Goal: Information Seeking & Learning: Learn about a topic

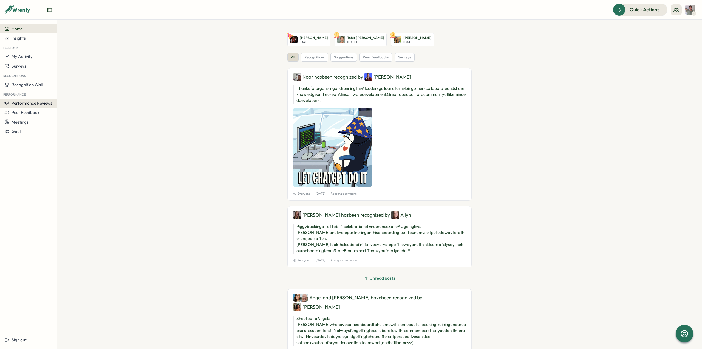
click at [24, 105] on span "Performance Reviews" at bounding box center [32, 102] width 41 height 5
click at [72, 100] on div "Reviews" at bounding box center [65, 98] width 15 height 6
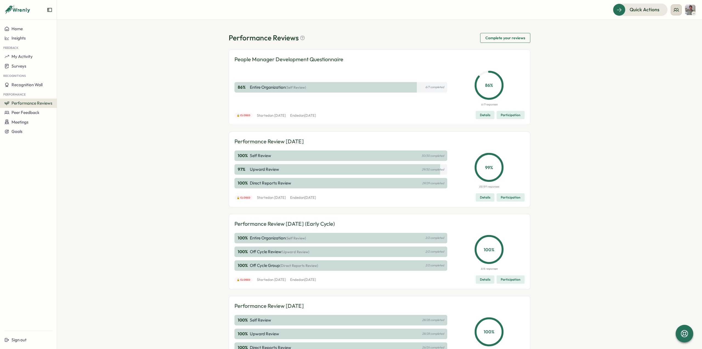
click at [674, 12] on icon at bounding box center [676, 9] width 5 height 5
click at [675, 25] on div "My Team" at bounding box center [677, 27] width 35 height 6
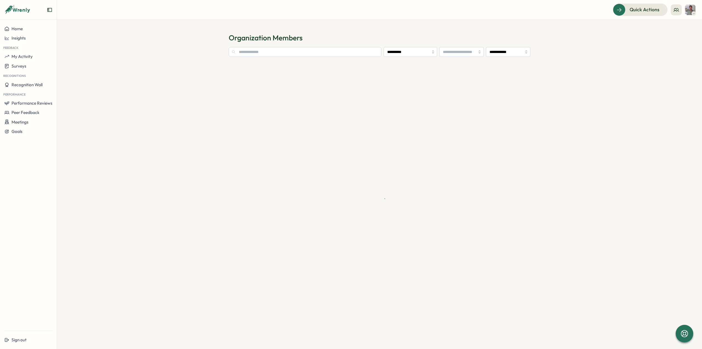
type input "**********"
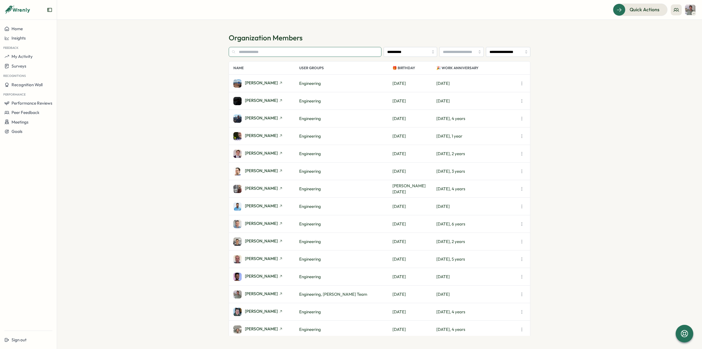
click at [266, 51] on input "text" at bounding box center [305, 52] width 153 height 10
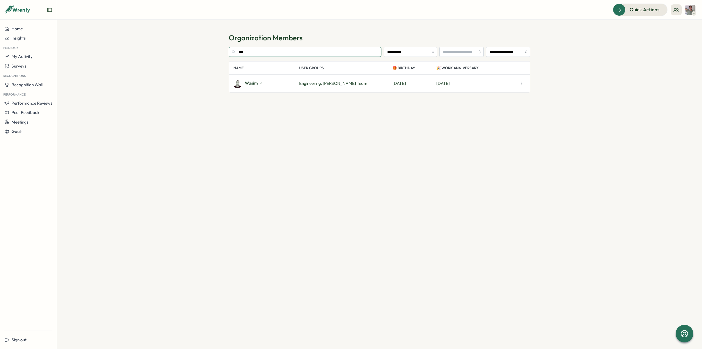
type input "***"
click at [255, 82] on span "Wasim" at bounding box center [251, 83] width 13 height 4
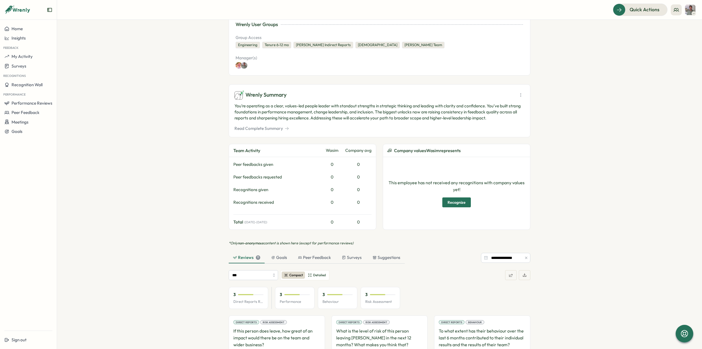
scroll to position [55, 0]
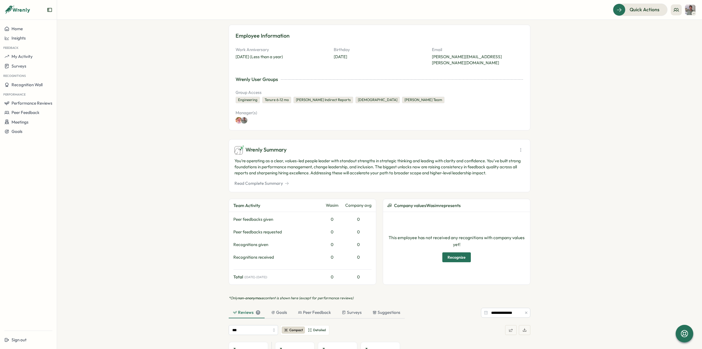
click at [259, 180] on button "Read Complete Summary" at bounding box center [262, 183] width 55 height 6
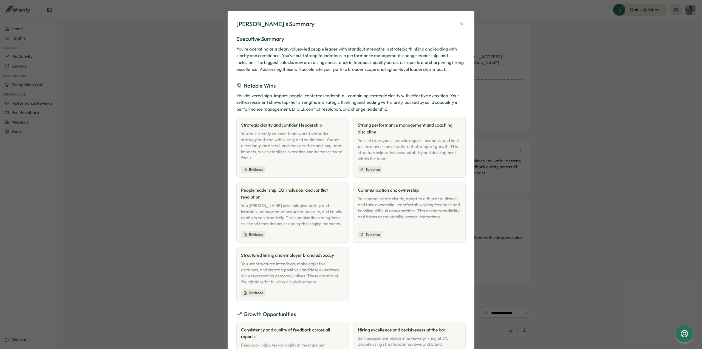
click at [251, 169] on div "Evidence" at bounding box center [253, 169] width 24 height 7
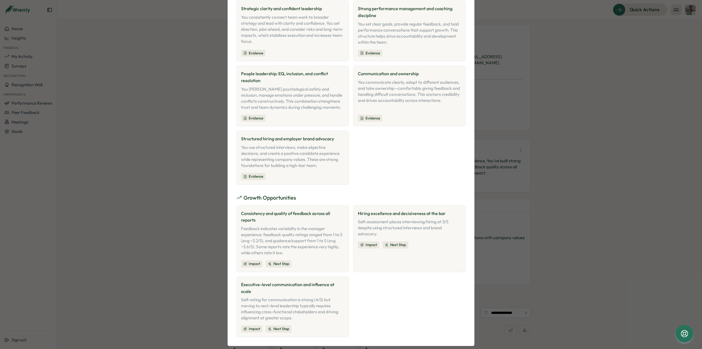
scroll to position [7, 0]
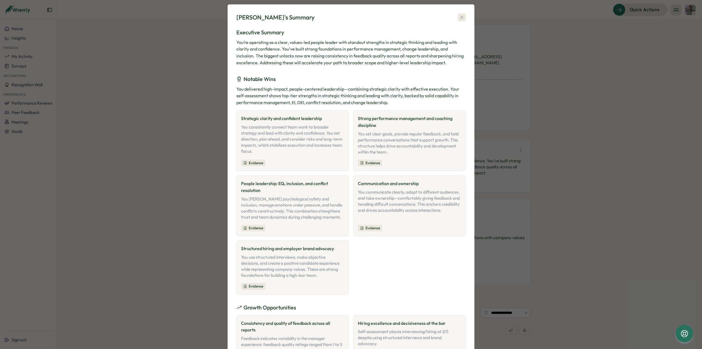
click at [459, 18] on icon "button" at bounding box center [461, 17] width 5 height 5
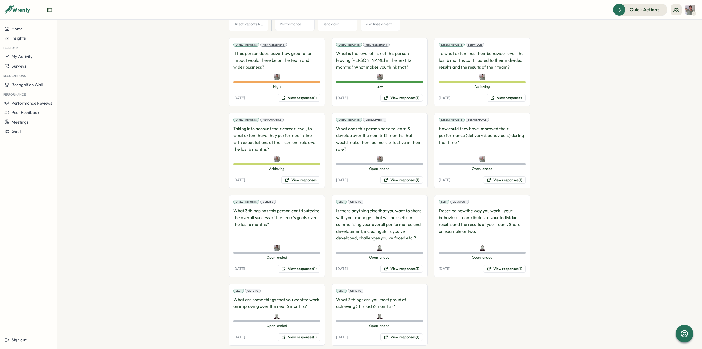
scroll to position [387, 0]
click at [395, 333] on button "View responses (1)" at bounding box center [402, 337] width 43 height 8
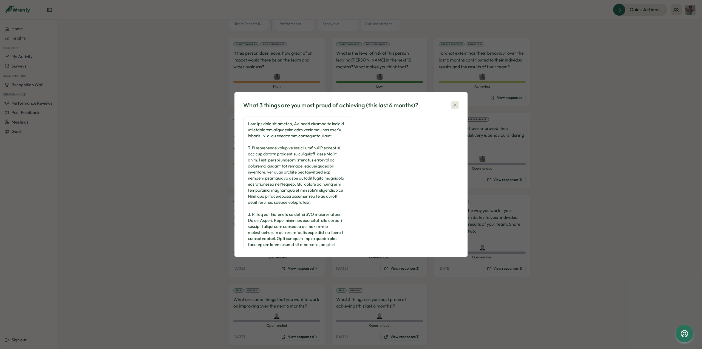
click at [452, 106] on button "button" at bounding box center [455, 105] width 8 height 8
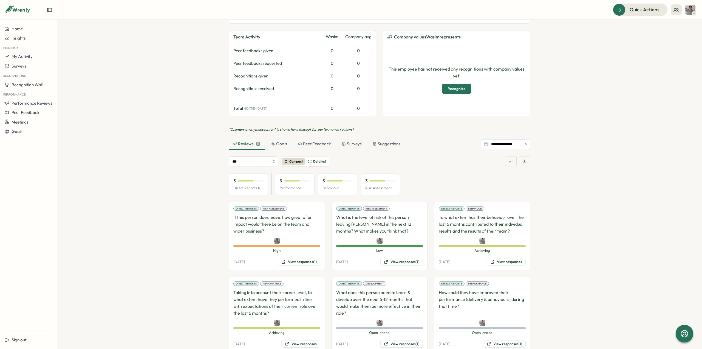
scroll to position [223, 0]
click at [273, 157] on input "***" at bounding box center [253, 162] width 49 height 10
type input "**********"
click at [435, 148] on div "**********" at bounding box center [380, 278] width 302 height 300
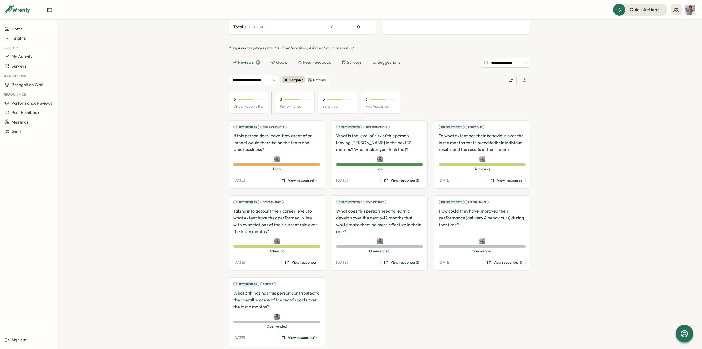
scroll to position [305, 0]
click at [300, 258] on button "View responses" at bounding box center [300, 262] width 39 height 8
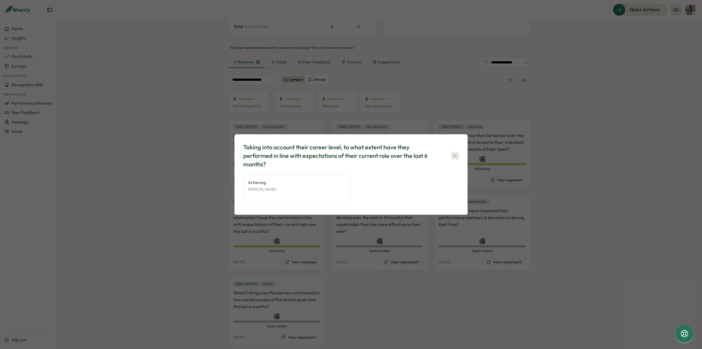
click at [455, 157] on icon "button" at bounding box center [454, 155] width 5 height 5
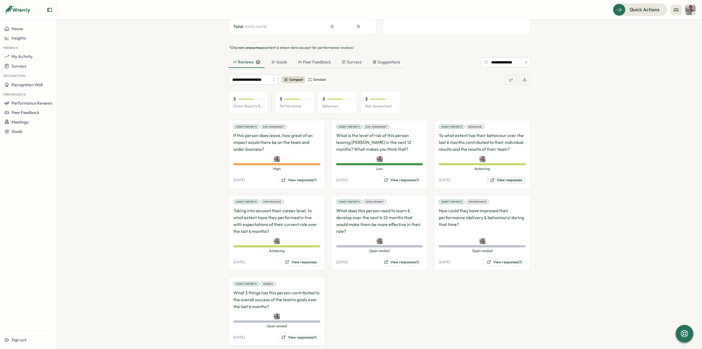
click at [499, 176] on button "View responses" at bounding box center [506, 180] width 39 height 8
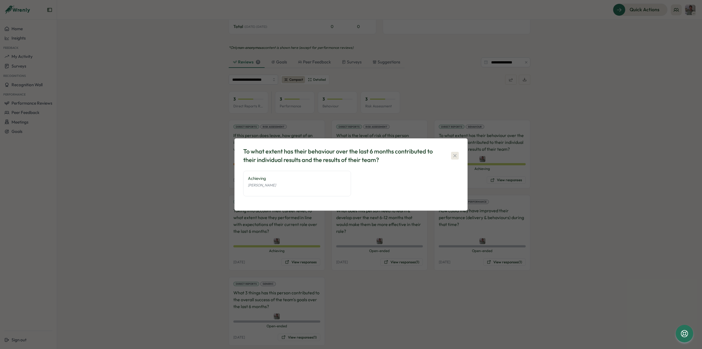
click at [457, 155] on icon "button" at bounding box center [454, 155] width 5 height 5
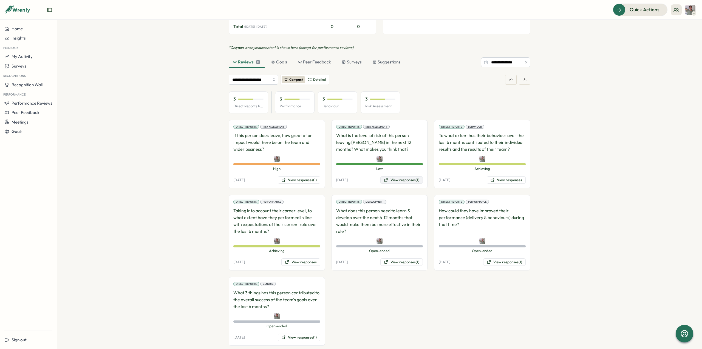
click at [410, 176] on button "View responses (1)" at bounding box center [402, 180] width 43 height 8
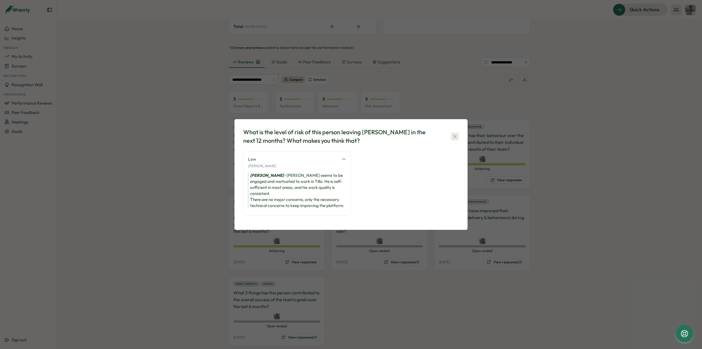
click at [458, 140] on button "button" at bounding box center [455, 137] width 8 height 8
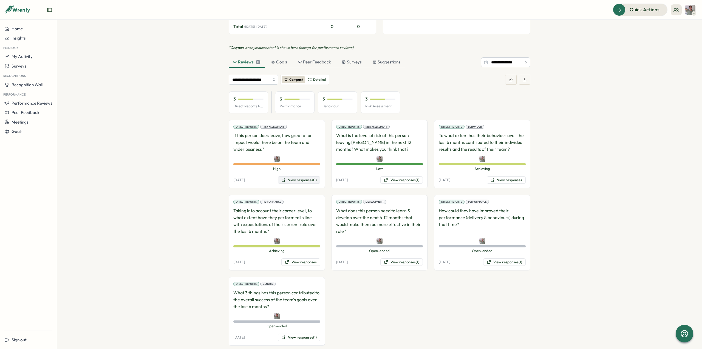
click at [304, 176] on button "View responses (1)" at bounding box center [299, 180] width 43 height 8
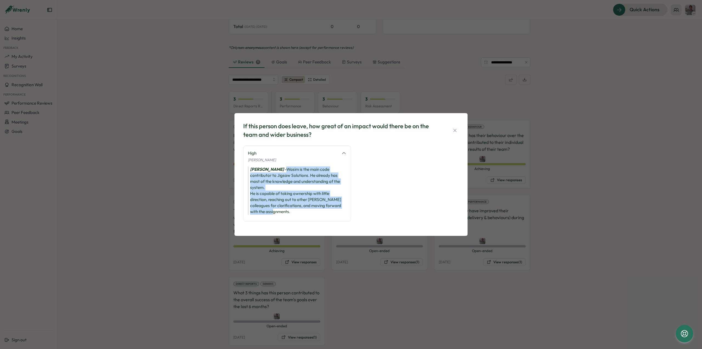
drag, startPoint x: 286, startPoint y: 169, endPoint x: 279, endPoint y: 214, distance: 45.0
click at [279, 214] on div "[PERSON_NAME] is the main code contributor to Jigsaw Solutions. He already has …" at bounding box center [297, 190] width 98 height 48
copy div "Wasim is the main code contributor to Jigsaw Solutions. He already has most of …"
click at [453, 127] on button "button" at bounding box center [455, 130] width 8 height 8
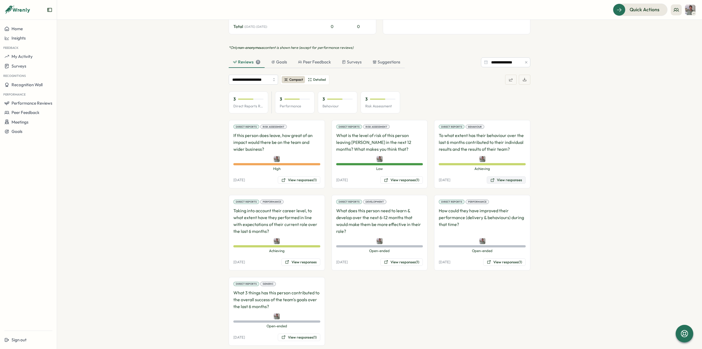
click at [505, 176] on button "View responses" at bounding box center [506, 180] width 39 height 8
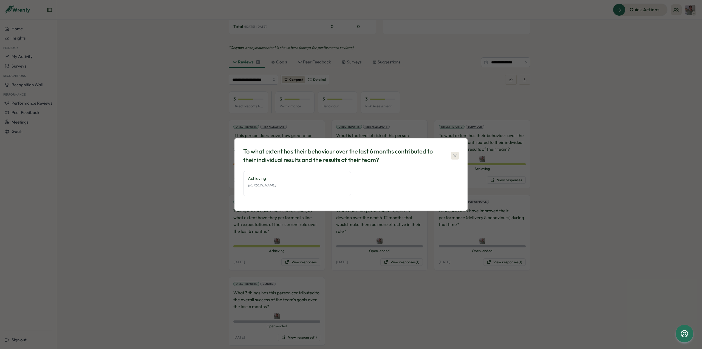
click at [453, 155] on icon "button" at bounding box center [454, 155] width 5 height 5
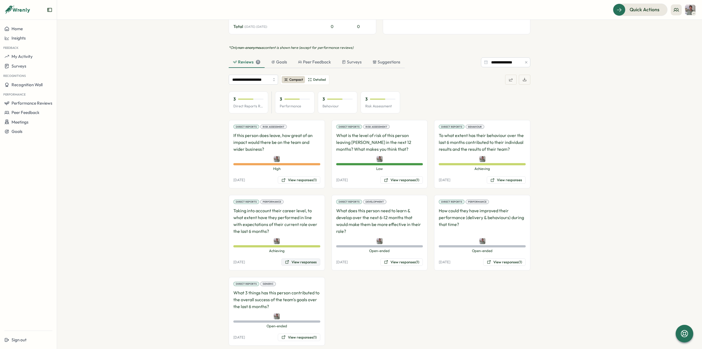
click at [311, 258] on button "View responses" at bounding box center [300, 262] width 39 height 8
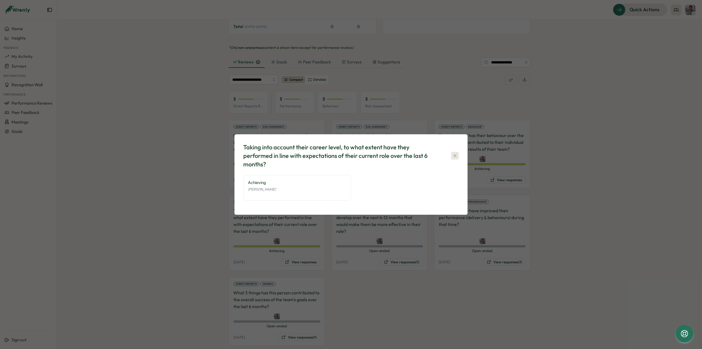
click at [457, 157] on icon "button" at bounding box center [454, 155] width 5 height 5
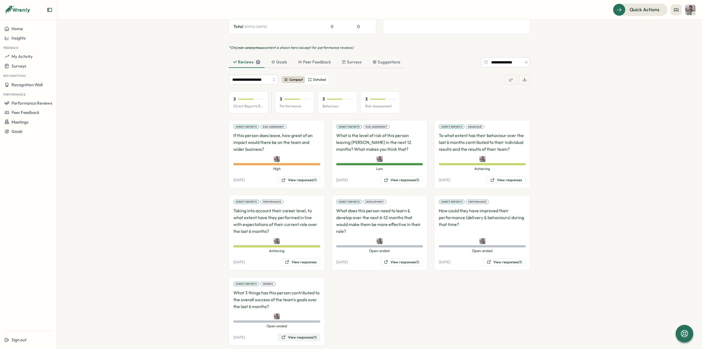
click at [299, 333] on button "View responses (1)" at bounding box center [299, 337] width 43 height 8
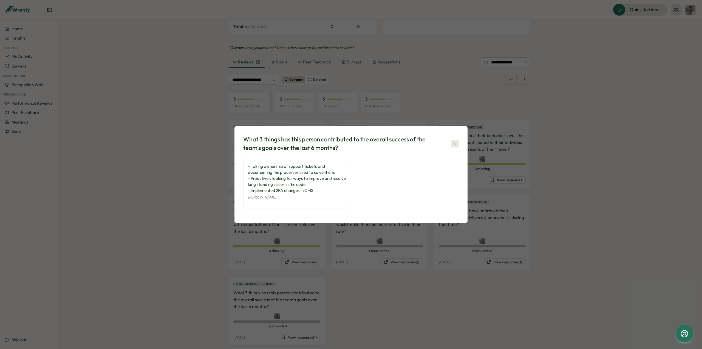
click at [457, 142] on icon "button" at bounding box center [454, 143] width 5 height 5
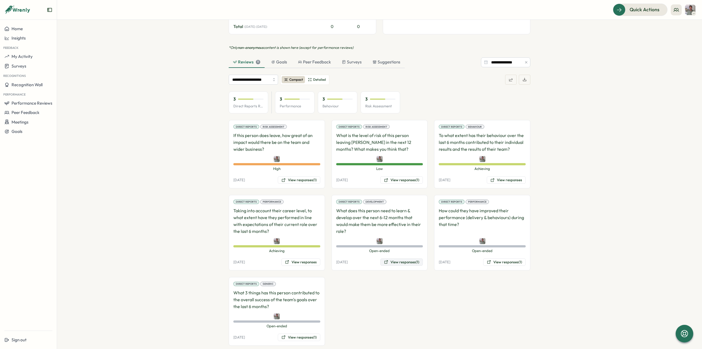
click at [399, 258] on button "View responses (1)" at bounding box center [402, 262] width 43 height 8
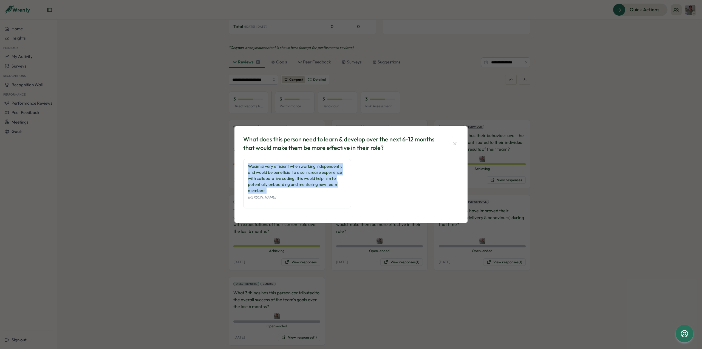
drag, startPoint x: 249, startPoint y: 166, endPoint x: 277, endPoint y: 190, distance: 36.7
click at [277, 190] on div "Wasim si very efficient when working independently and would be beneficial to a…" at bounding box center [297, 178] width 98 height 30
copy div "Wasim si very efficient when working independently and would be beneficial to a…"
click at [455, 143] on icon "button" at bounding box center [454, 143] width 3 height 3
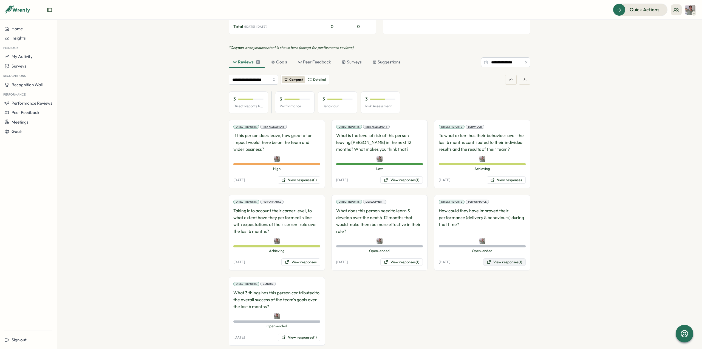
click at [509, 258] on button "View responses (1)" at bounding box center [504, 262] width 43 height 8
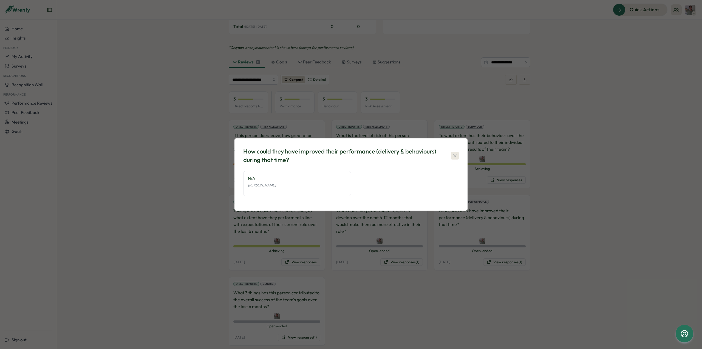
click at [458, 155] on button "button" at bounding box center [455, 156] width 8 height 8
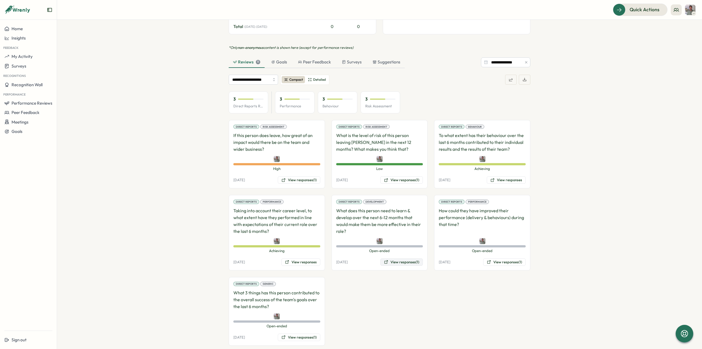
click at [393, 258] on button "View responses (1)" at bounding box center [402, 262] width 43 height 8
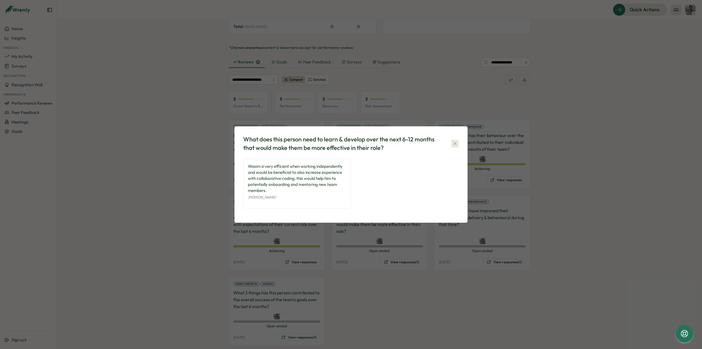
click at [453, 141] on icon "button" at bounding box center [454, 143] width 5 height 5
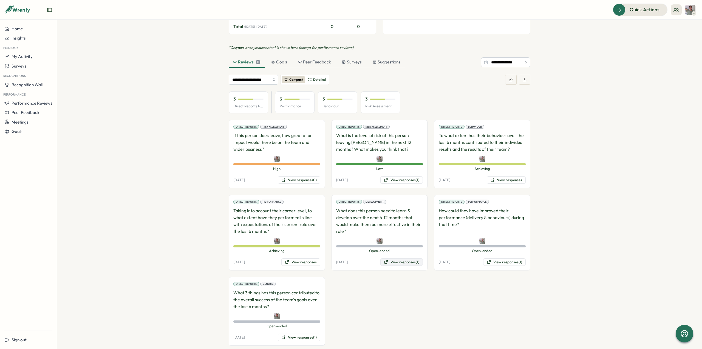
click at [392, 258] on button "View responses (1)" at bounding box center [402, 262] width 43 height 8
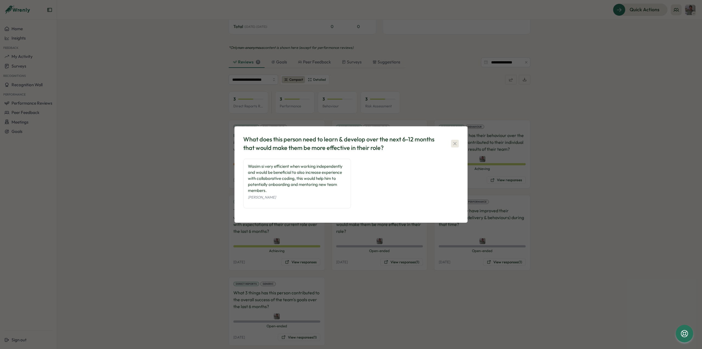
click at [455, 143] on icon "button" at bounding box center [454, 143] width 5 height 5
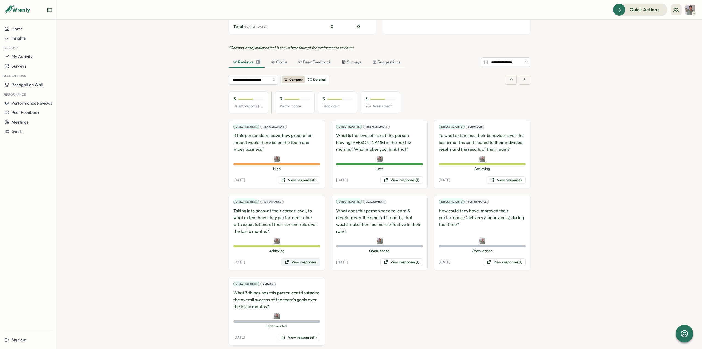
click at [295, 258] on button "View responses" at bounding box center [300, 262] width 39 height 8
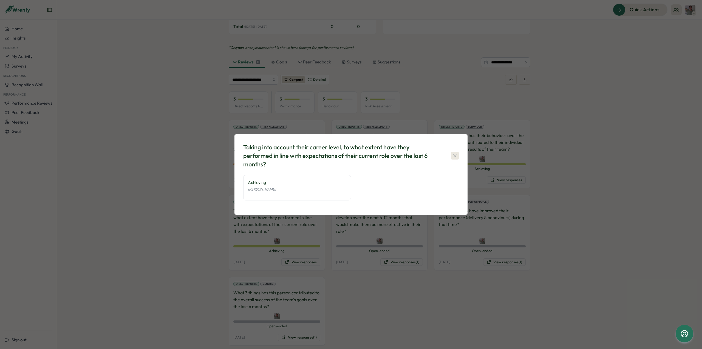
click at [456, 157] on icon "button" at bounding box center [454, 155] width 5 height 5
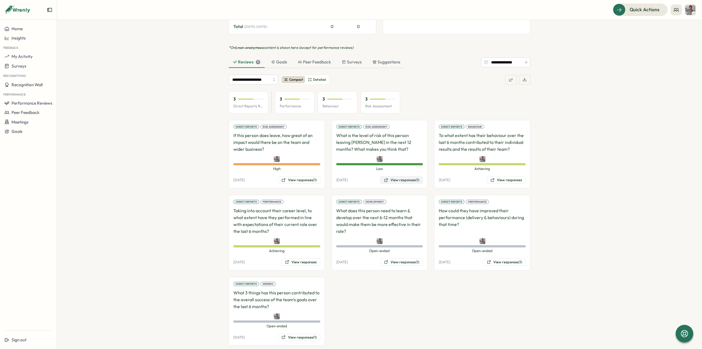
click at [394, 176] on button "View responses (1)" at bounding box center [402, 180] width 43 height 8
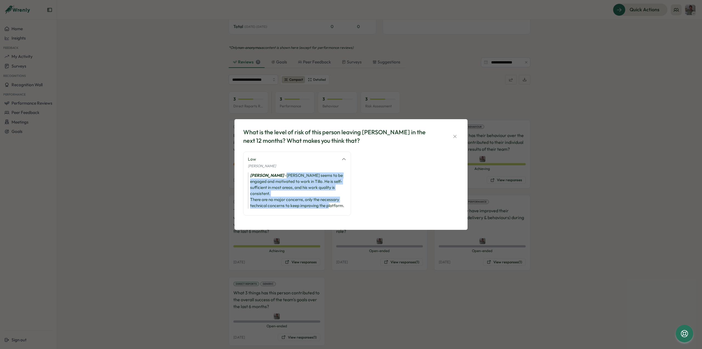
drag, startPoint x: 285, startPoint y: 178, endPoint x: 345, endPoint y: 204, distance: 65.1
click at [345, 204] on div "[PERSON_NAME] seems to be engaged and motivated to work in Tillo. He is self-su…" at bounding box center [297, 190] width 98 height 36
copy div "[PERSON_NAME] seems to be engaged and motivated to work in Tillo. He is self-su…"
click at [455, 137] on icon "button" at bounding box center [454, 136] width 5 height 5
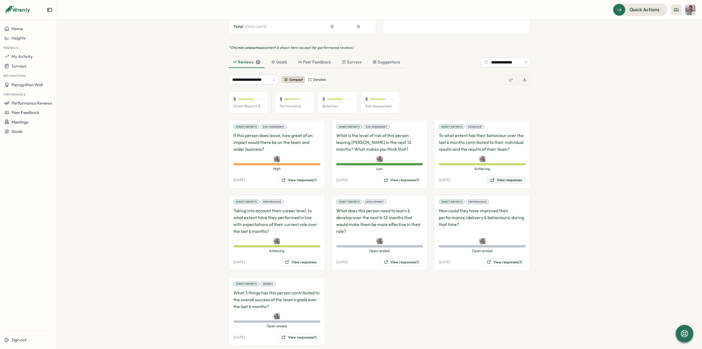
click at [504, 176] on button "View responses" at bounding box center [506, 180] width 39 height 8
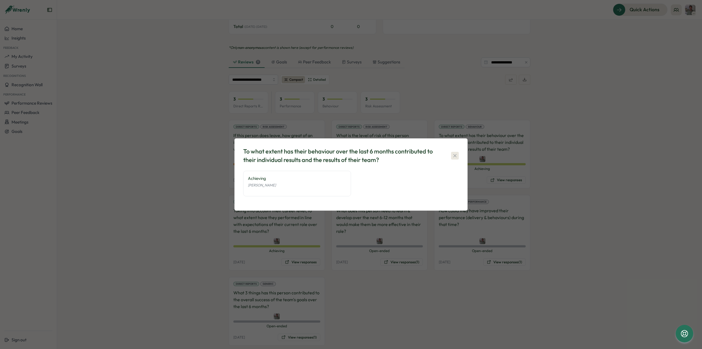
click at [454, 157] on icon "button" at bounding box center [454, 155] width 5 height 5
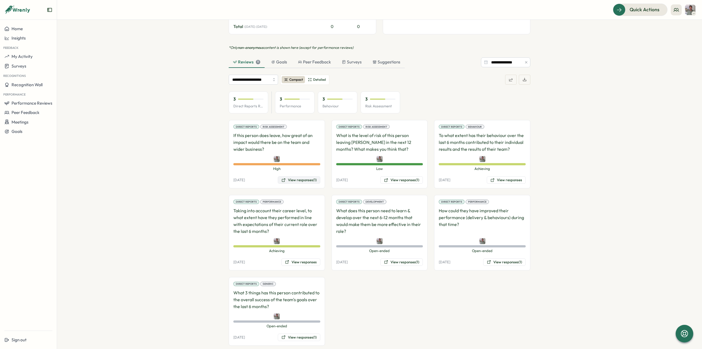
click at [303, 176] on button "View responses (1)" at bounding box center [299, 180] width 43 height 8
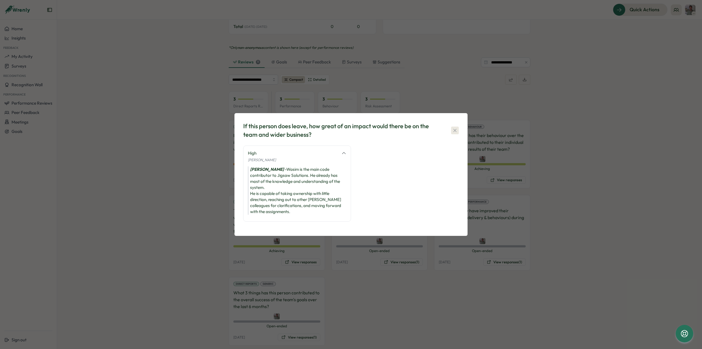
click at [456, 130] on icon "button" at bounding box center [454, 130] width 3 height 3
